Goal: Obtain resource: Obtain resource

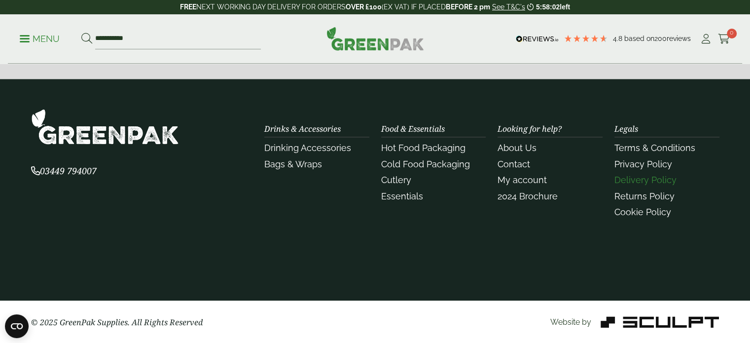
click at [631, 179] on link "Delivery Policy" at bounding box center [646, 180] width 62 height 10
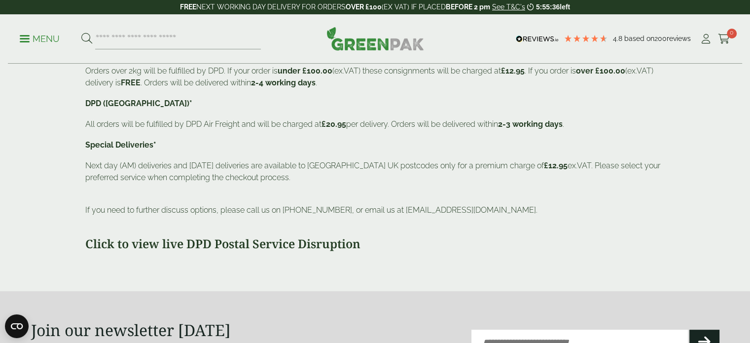
scroll to position [296, 0]
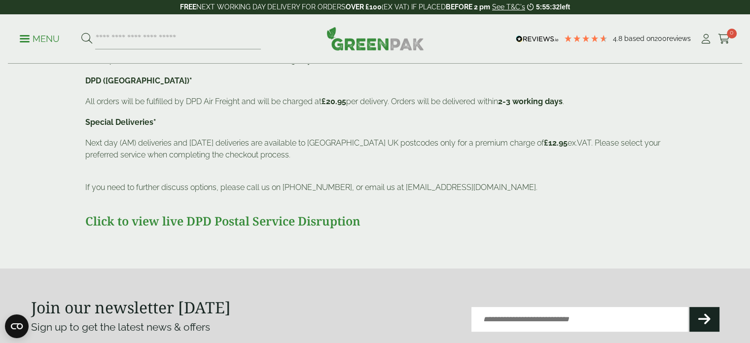
click at [265, 223] on strong "Click to view live DPD Postal Service Disruption" at bounding box center [222, 221] width 275 height 16
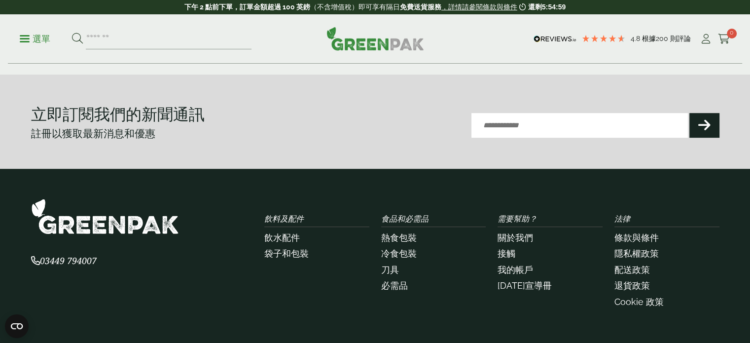
scroll to position [493, 0]
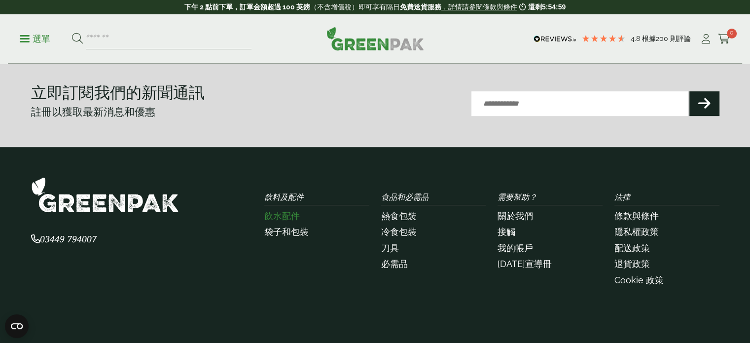
click at [295, 211] on font "飲水配件" at bounding box center [282, 216] width 36 height 10
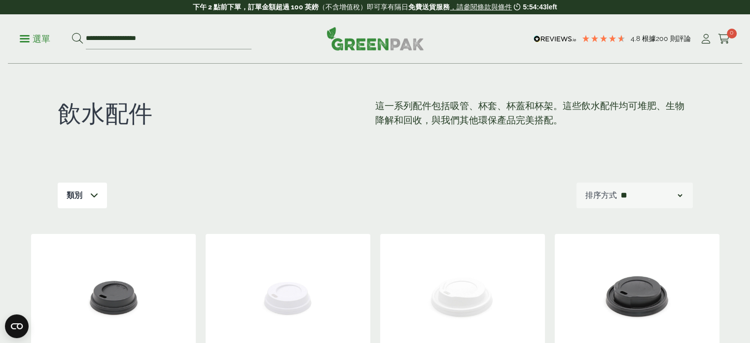
click at [270, 154] on div "飲水配件 這一系列配件包括吸管、杯套、杯蓋和杯架。這些飲水配件均可堆肥、生物降解和回收，與我們其他環保產品完美搭配。" at bounding box center [375, 123] width 635 height 118
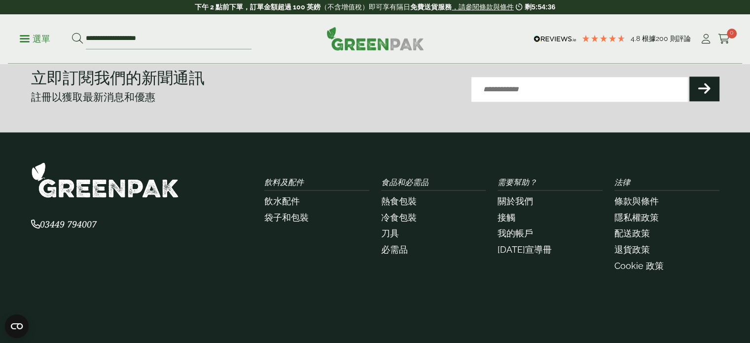
scroll to position [1283, 0]
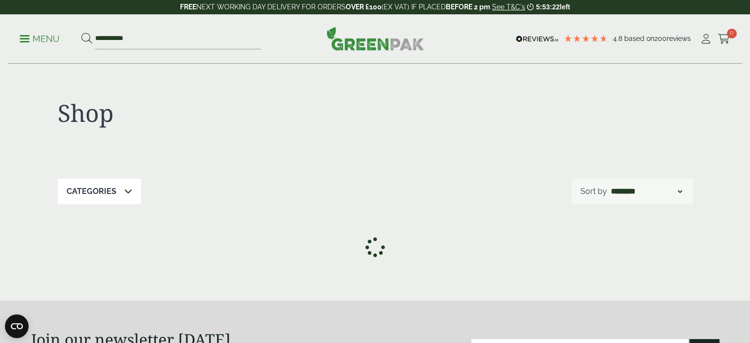
click at [49, 44] on p "Menu" at bounding box center [40, 39] width 40 height 12
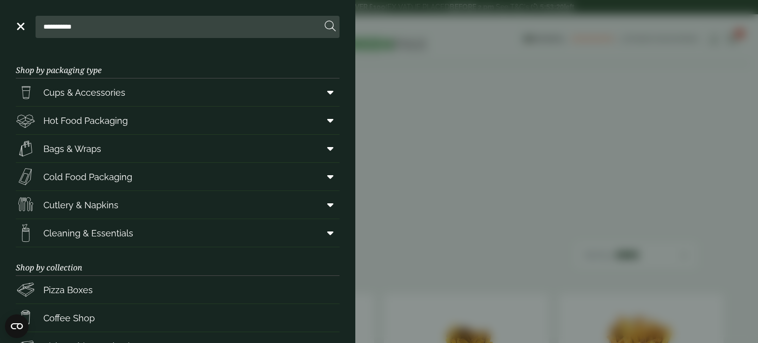
click at [23, 24] on link "Menu" at bounding box center [20, 26] width 10 height 10
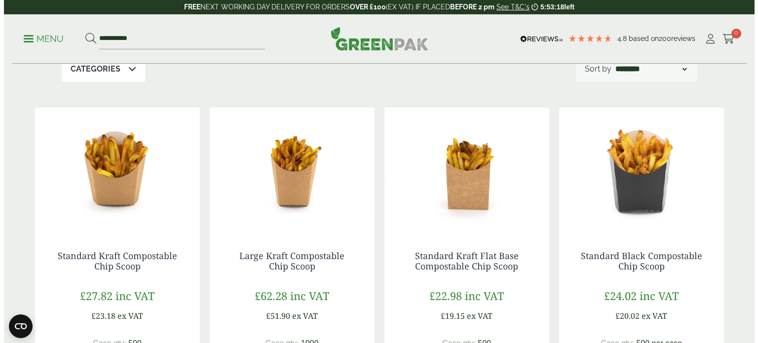
scroll to position [49, 0]
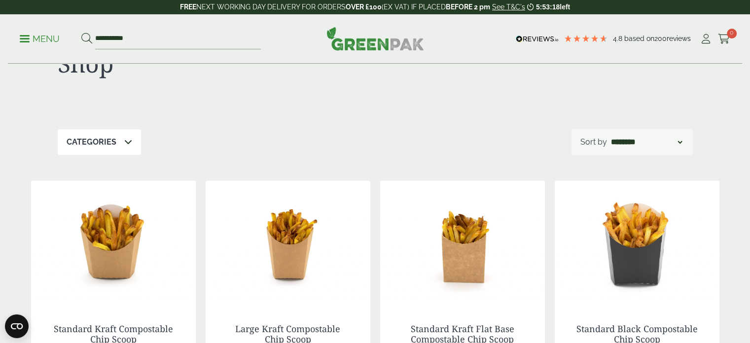
click at [45, 37] on p "Menu" at bounding box center [40, 39] width 40 height 12
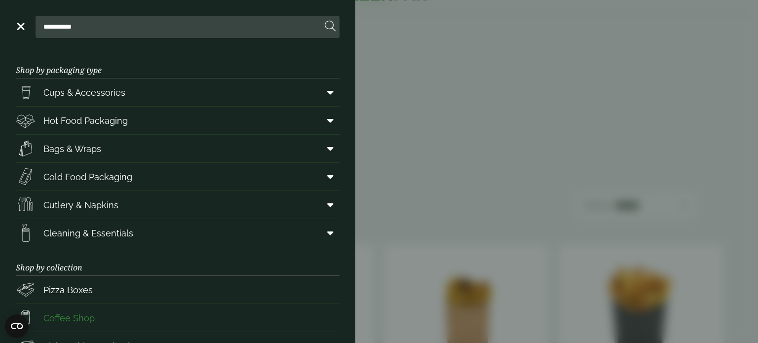
scroll to position [146, 0]
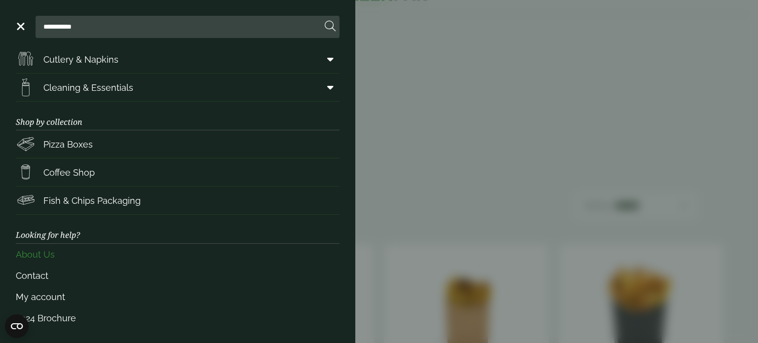
click at [81, 249] on link "About Us" at bounding box center [178, 254] width 324 height 21
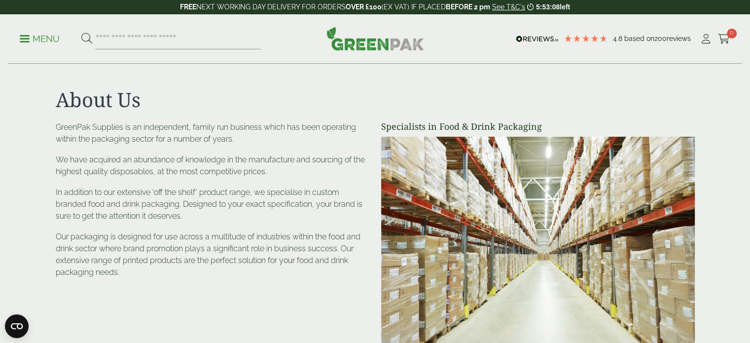
drag, startPoint x: 221, startPoint y: 284, endPoint x: 159, endPoint y: 281, distance: 62.2
click at [159, 281] on div "GreenPak Supplies is an independent, family run business which has been operati…" at bounding box center [213, 237] width 326 height 232
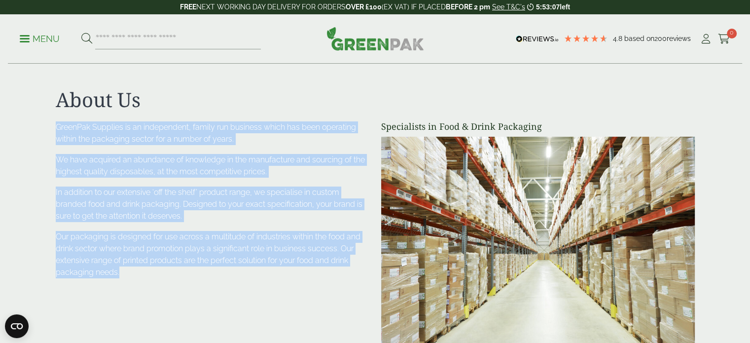
drag, startPoint x: 161, startPoint y: 281, endPoint x: 54, endPoint y: 117, distance: 195.3
click at [54, 117] on div "About Us Specialists in Food & Drink Packaging GreenPak Supplies is an independ…" at bounding box center [375, 221] width 651 height 266
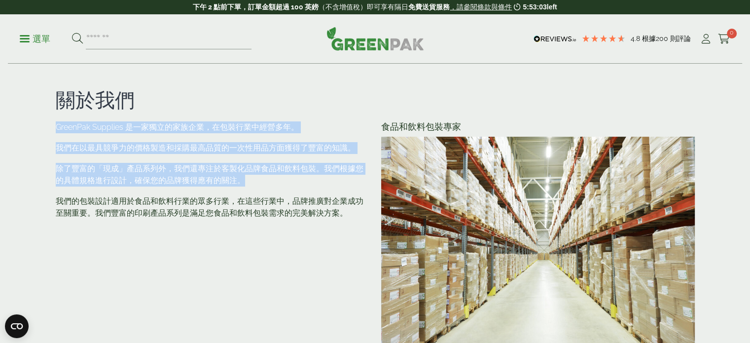
click at [217, 195] on p "我們的包裝設計適用於食品和飲料行業的眾多行業，在這些行業中，品牌推廣對企業成功至關重要。我們豐富的印刷產品系列是滿足您食品和飲料包裝需求的完美解決方案。" at bounding box center [213, 207] width 314 height 24
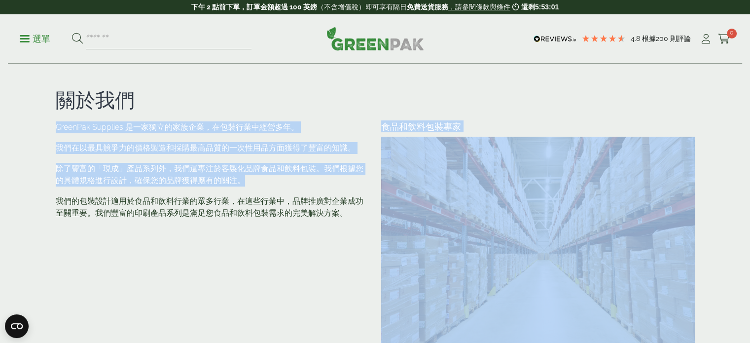
drag, startPoint x: 284, startPoint y: 87, endPoint x: 334, endPoint y: 181, distance: 105.9
click at [334, 181] on main "關於我們 食品和飲料包裝專家 GreenPak Supplies 是一家獨立的家族企業，在包裝行業中經營多年。 我們在以最具競爭力的價格製造和採購最高品質的一…" at bounding box center [375, 189] width 750 height 378
click at [334, 181] on p "除了豐富的「現成」產品系列外，我們還專注於客製化品牌食品和飲料包裝。我們根據您的具體規格進行設計，確保您的品牌獲得應有的關注。" at bounding box center [213, 175] width 314 height 24
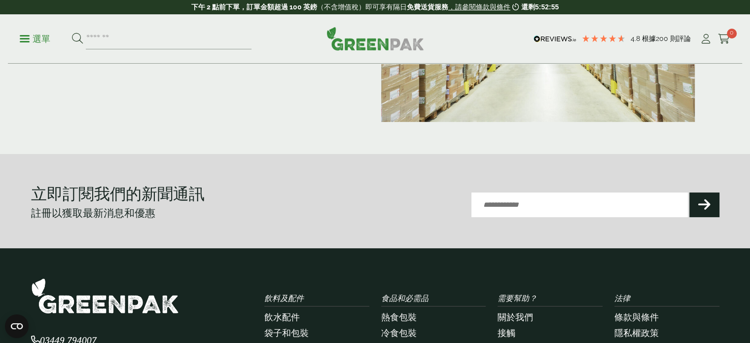
scroll to position [296, 0]
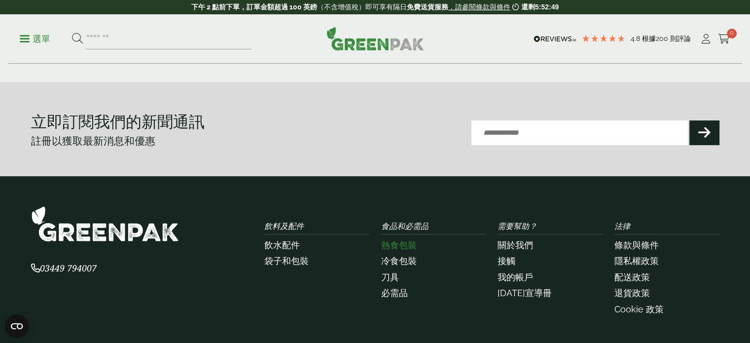
click at [391, 245] on font "熱食包裝" at bounding box center [399, 245] width 36 height 10
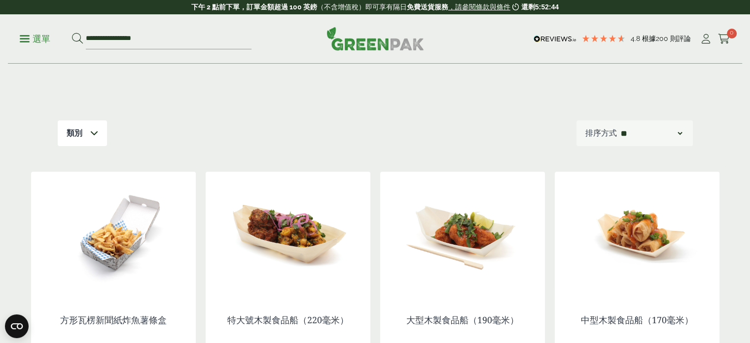
scroll to position [99, 0]
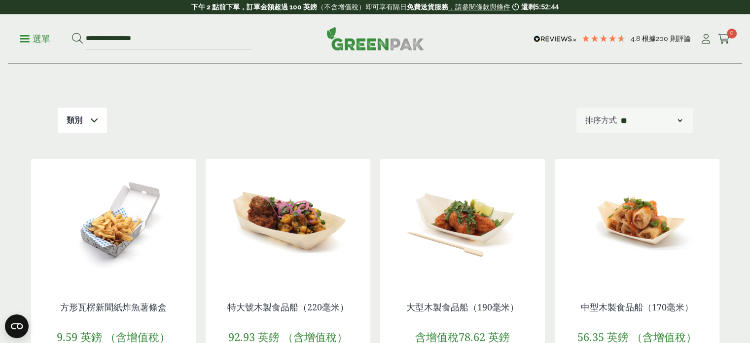
click at [319, 255] on img at bounding box center [288, 220] width 165 height 123
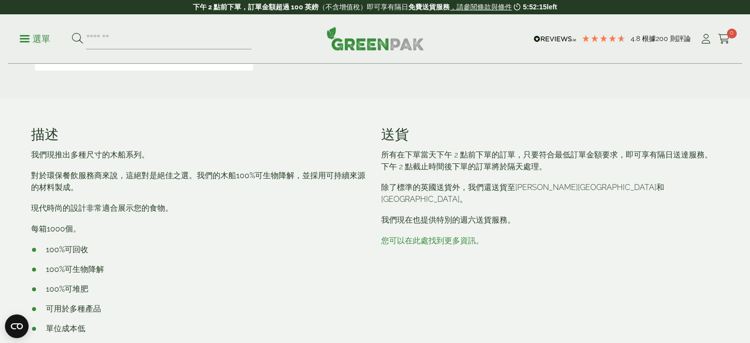
scroll to position [395, 0]
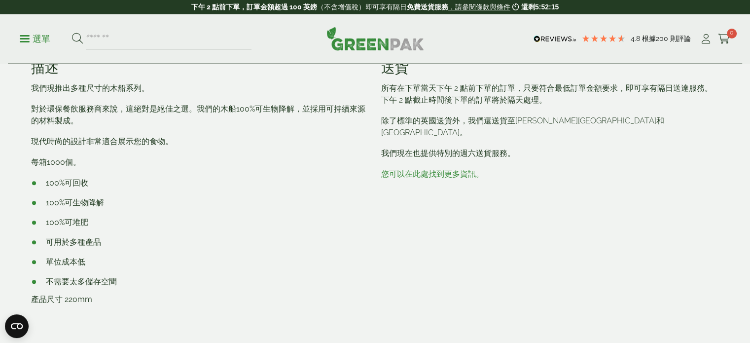
click at [410, 169] on font "您可以在此處找到更多資訊。" at bounding box center [432, 173] width 103 height 9
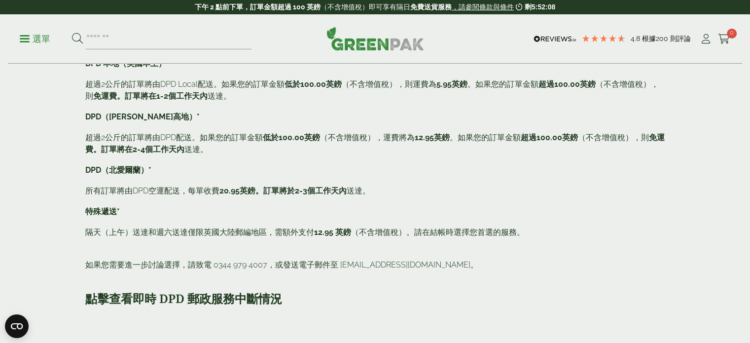
scroll to position [345, 0]
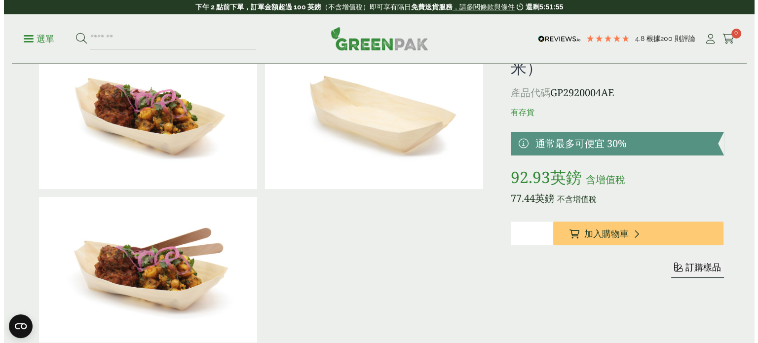
scroll to position [99, 0]
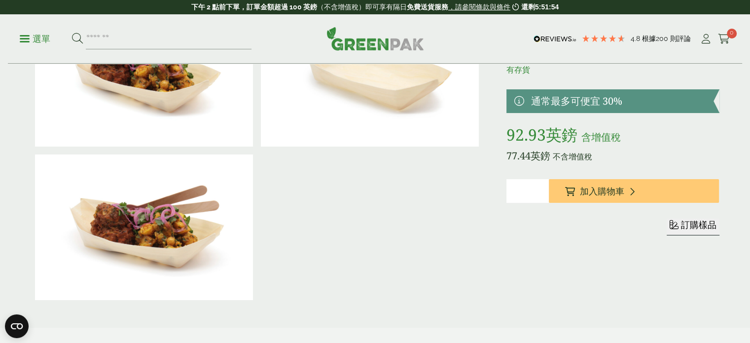
click at [691, 225] on font "訂購樣品" at bounding box center [699, 225] width 36 height 10
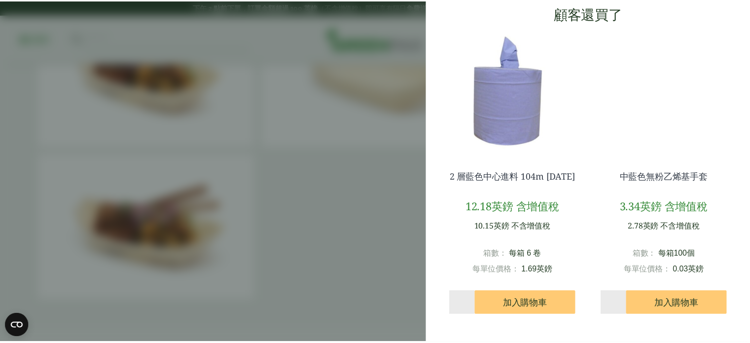
scroll to position [264, 0]
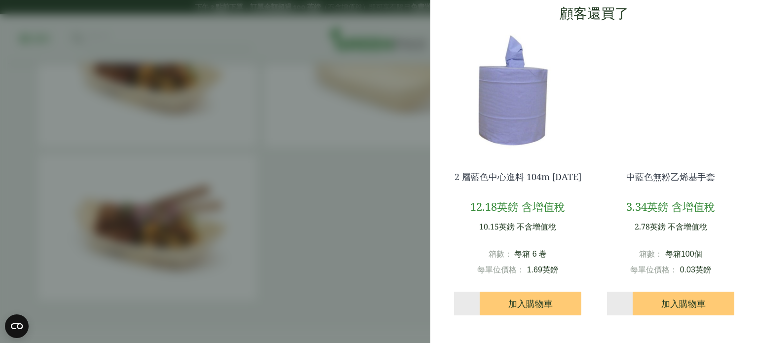
click at [368, 220] on aside "我的購物籃 特大號木製食品船（220毫米）- 樣品 超大號木製食品船（220毫米） - 樣本數量 - * + 更新 消除 0.00 英鎊" at bounding box center [379, 171] width 758 height 343
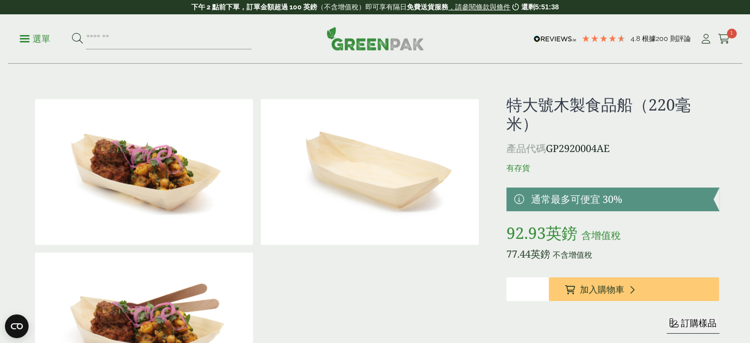
scroll to position [0, 0]
click at [691, 331] on button "訂購樣品" at bounding box center [693, 325] width 53 height 17
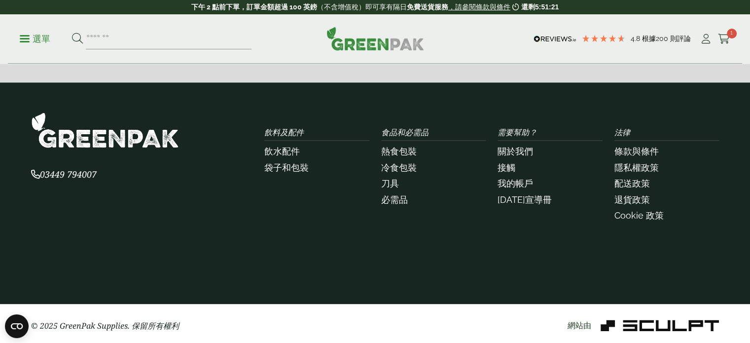
scroll to position [1254, 0]
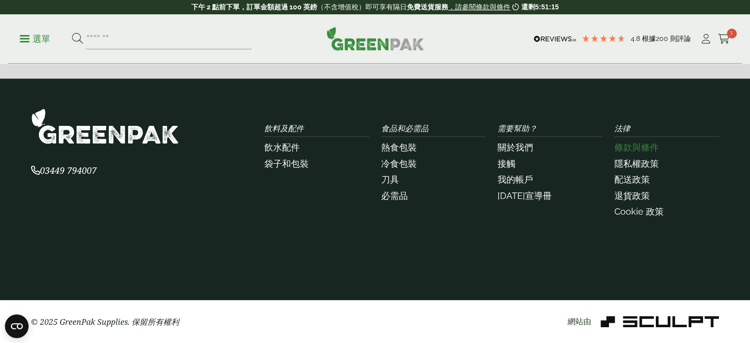
click at [631, 143] on font "條款與條件" at bounding box center [637, 147] width 44 height 10
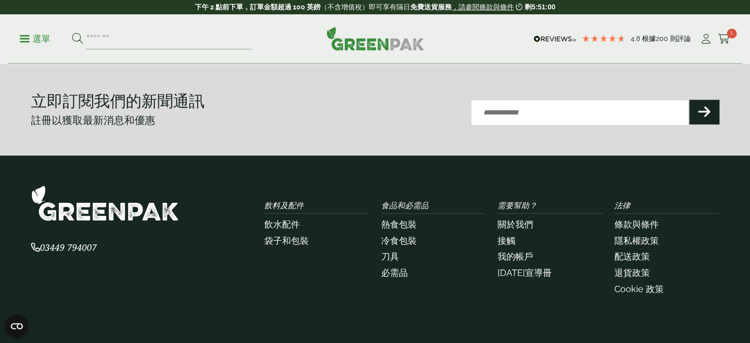
scroll to position [789, 0]
click at [513, 268] on font "[DATE]宣導冊" at bounding box center [525, 272] width 54 height 10
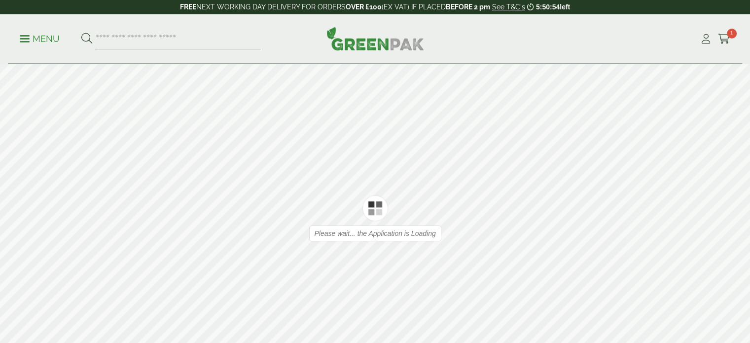
type input "*"
type input "**"
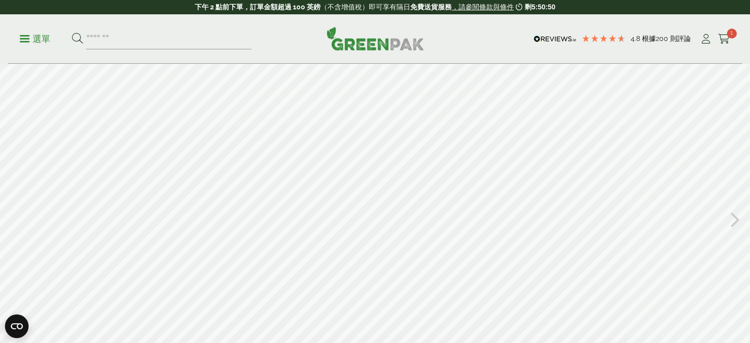
scroll to position [49, 0]
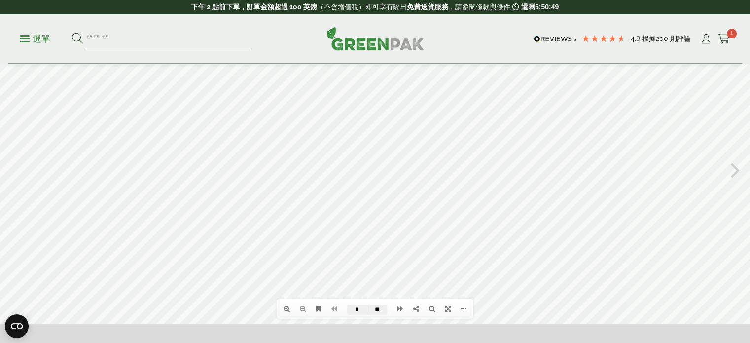
click at [375, 196] on div at bounding box center [375, 169] width 750 height 309
drag, startPoint x: 459, startPoint y: 230, endPoint x: 434, endPoint y: 149, distance: 84.6
click at [434, 149] on div at bounding box center [375, 169] width 750 height 309
drag, startPoint x: 269, startPoint y: 167, endPoint x: 324, endPoint y: 216, distance: 73.4
click at [324, 216] on div at bounding box center [375, 169] width 750 height 309
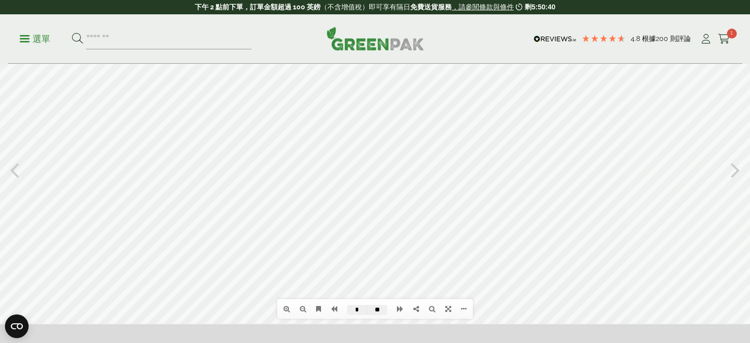
drag, startPoint x: 163, startPoint y: 234, endPoint x: 246, endPoint y: 176, distance: 101.2
click at [246, 176] on div at bounding box center [375, 169] width 750 height 309
drag, startPoint x: 499, startPoint y: 155, endPoint x: 305, endPoint y: 180, distance: 195.4
click at [306, 180] on div at bounding box center [375, 169] width 750 height 309
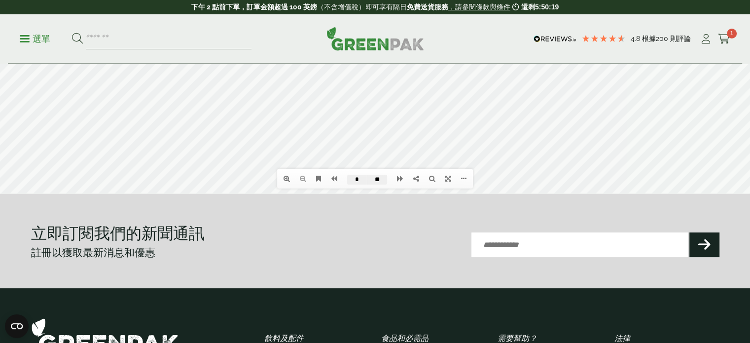
scroll to position [197, 0]
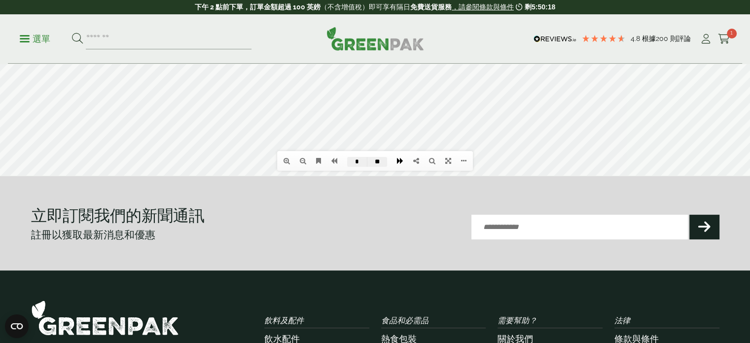
click at [399, 158] on icon at bounding box center [400, 160] width 6 height 7
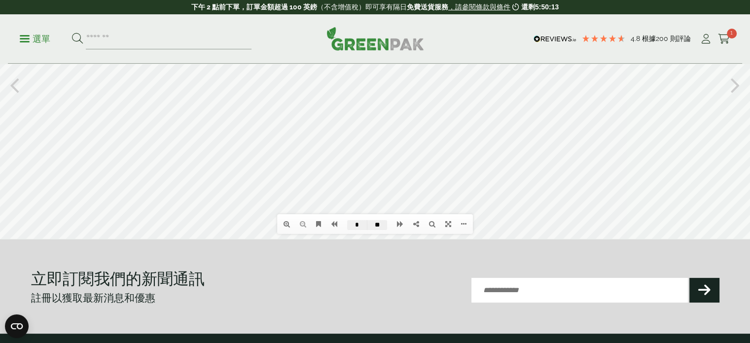
scroll to position [142, 0]
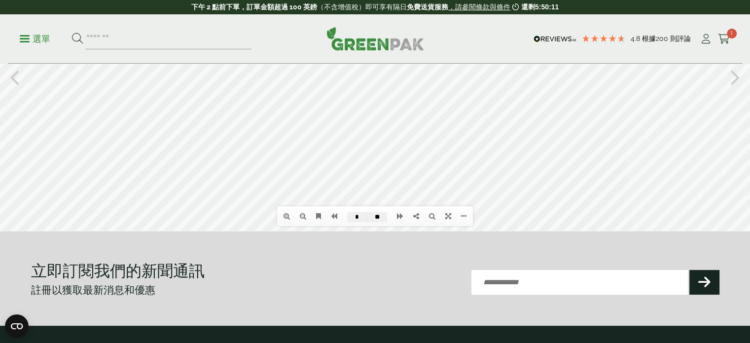
drag, startPoint x: 239, startPoint y: 173, endPoint x: 281, endPoint y: 78, distance: 103.8
click at [281, 78] on div at bounding box center [375, 76] width 750 height 309
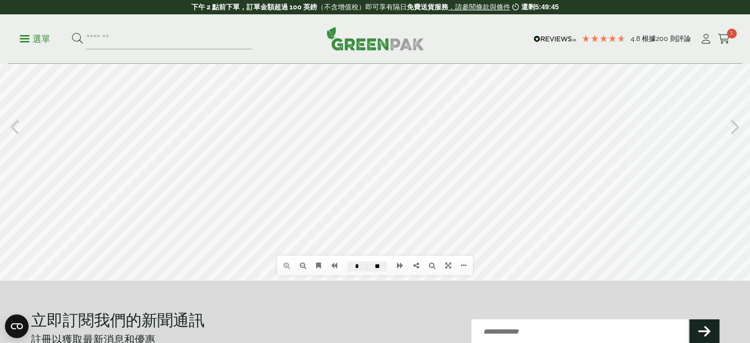
drag, startPoint x: 176, startPoint y: 203, endPoint x: 227, endPoint y: 175, distance: 58.7
click at [227, 175] on div at bounding box center [375, 125] width 750 height 309
drag, startPoint x: 258, startPoint y: 187, endPoint x: 232, endPoint y: 237, distance: 55.8
click at [232, 237] on div at bounding box center [375, 125] width 750 height 309
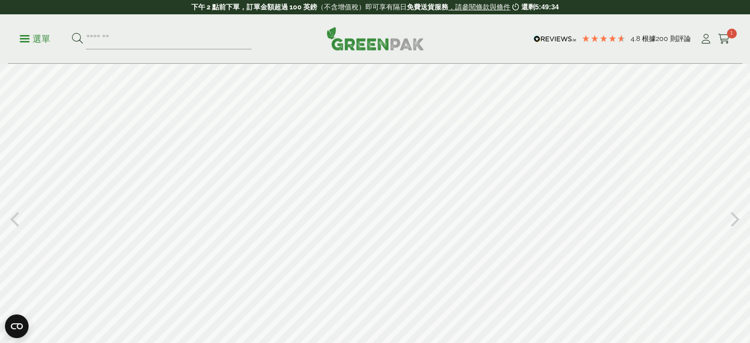
scroll to position [0, 0]
click at [261, 163] on div at bounding box center [375, 218] width 750 height 309
click at [258, 163] on div at bounding box center [375, 218] width 750 height 309
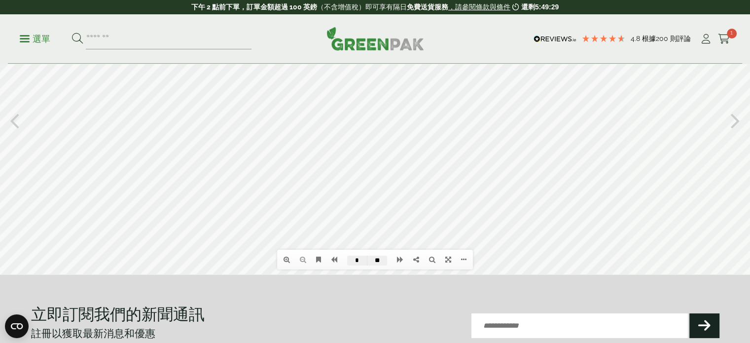
click at [562, 204] on div at bounding box center [375, 119] width 750 height 309
drag, startPoint x: 567, startPoint y: 226, endPoint x: 479, endPoint y: 126, distance: 133.5
click at [348, 95] on div at bounding box center [375, 119] width 750 height 309
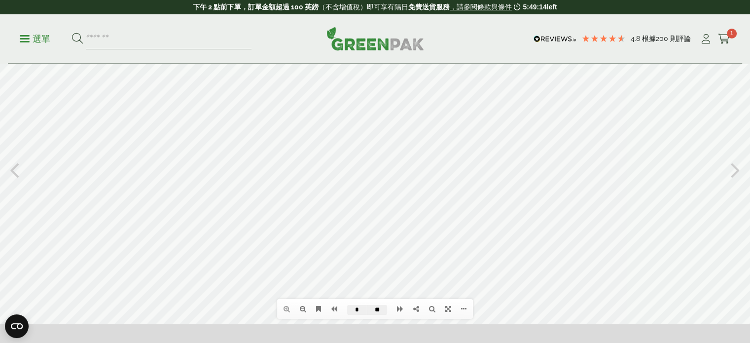
drag, startPoint x: 375, startPoint y: 57, endPoint x: 358, endPoint y: 43, distance: 21.7
click at [358, 43] on div at bounding box center [375, 169] width 750 height 309
drag, startPoint x: 452, startPoint y: 311, endPoint x: 451, endPoint y: 386, distance: 74.5
click at [451, 311] on link at bounding box center [449, 308] width 16 height 17
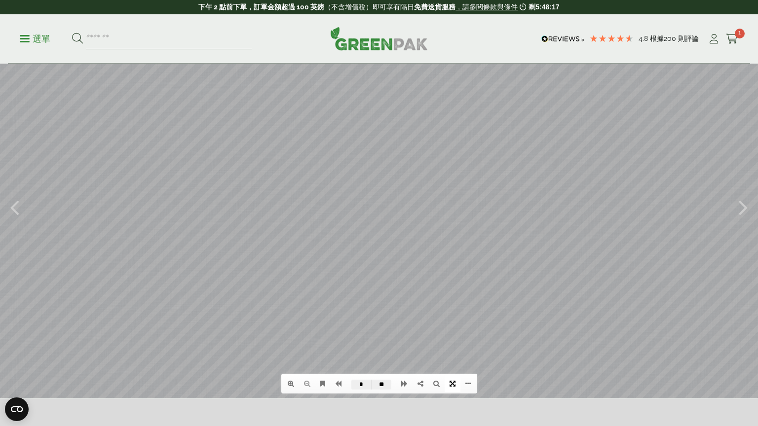
type input "*"
drag, startPoint x: 268, startPoint y: 254, endPoint x: 345, endPoint y: 153, distance: 126.7
click at [345, 153] on div at bounding box center [379, 228] width 758 height 426
drag, startPoint x: 104, startPoint y: 159, endPoint x: 319, endPoint y: 130, distance: 217.0
click at [319, 130] on div at bounding box center [379, 228] width 758 height 426
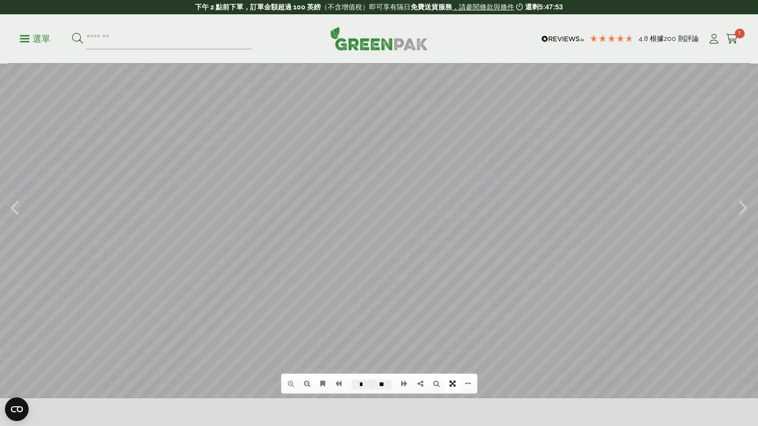
drag, startPoint x: 170, startPoint y: 256, endPoint x: 174, endPoint y: 239, distance: 17.4
click at [174, 239] on div at bounding box center [379, 228] width 758 height 426
drag, startPoint x: 170, startPoint y: 317, endPoint x: 172, endPoint y: 256, distance: 61.7
click at [172, 256] on div at bounding box center [379, 228] width 758 height 426
drag, startPoint x: 197, startPoint y: 125, endPoint x: 222, endPoint y: 298, distance: 174.4
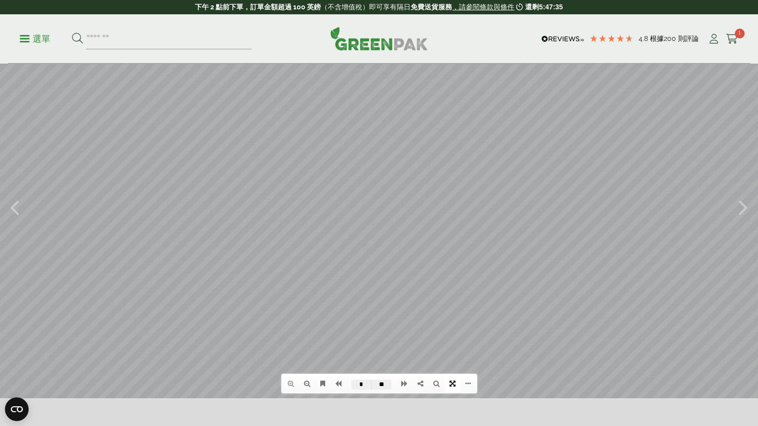
click at [221, 334] on div at bounding box center [379, 228] width 758 height 426
drag, startPoint x: 249, startPoint y: 162, endPoint x: 277, endPoint y: 202, distance: 49.6
click at [277, 202] on div at bounding box center [379, 228] width 758 height 426
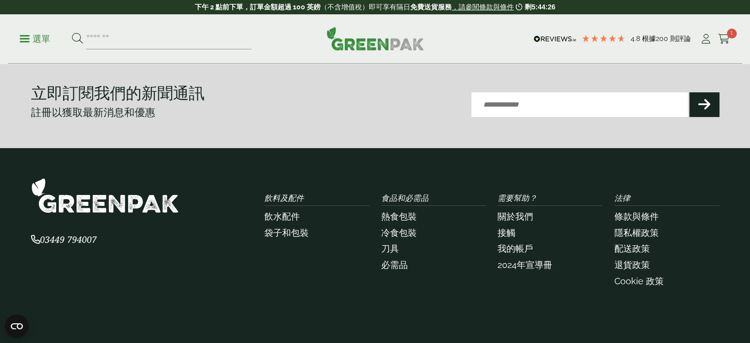
scroll to position [389, 0]
